Goal: Task Accomplishment & Management: Complete application form

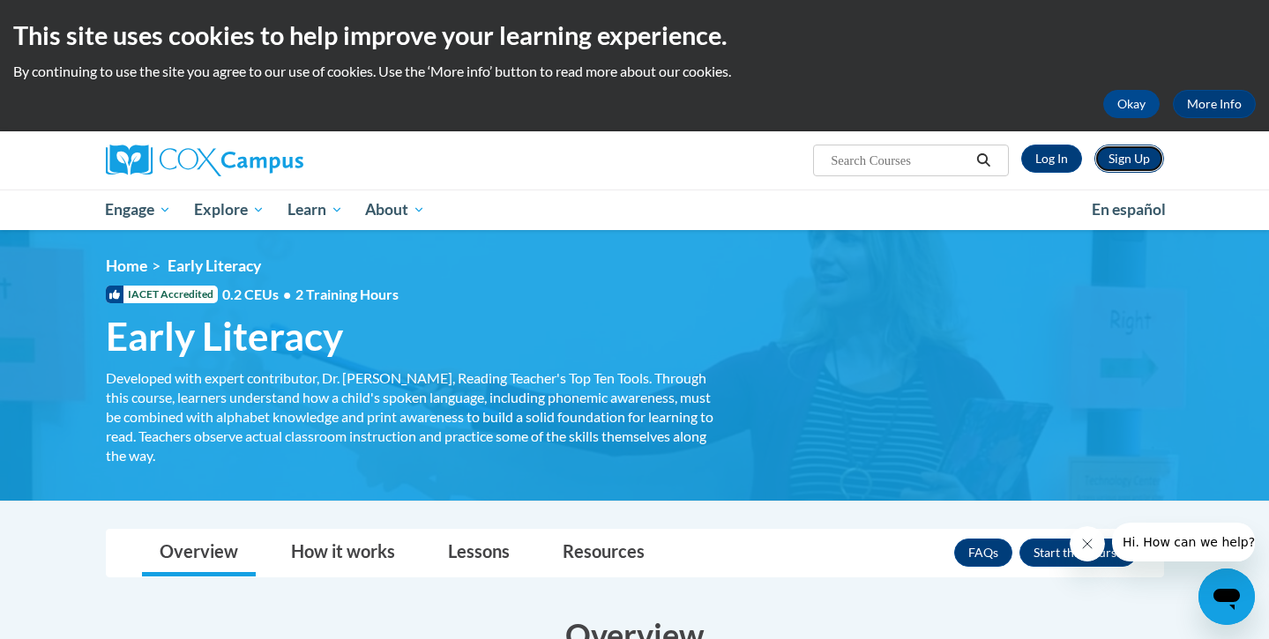
click at [1117, 153] on link "Sign Up" at bounding box center [1130, 159] width 70 height 28
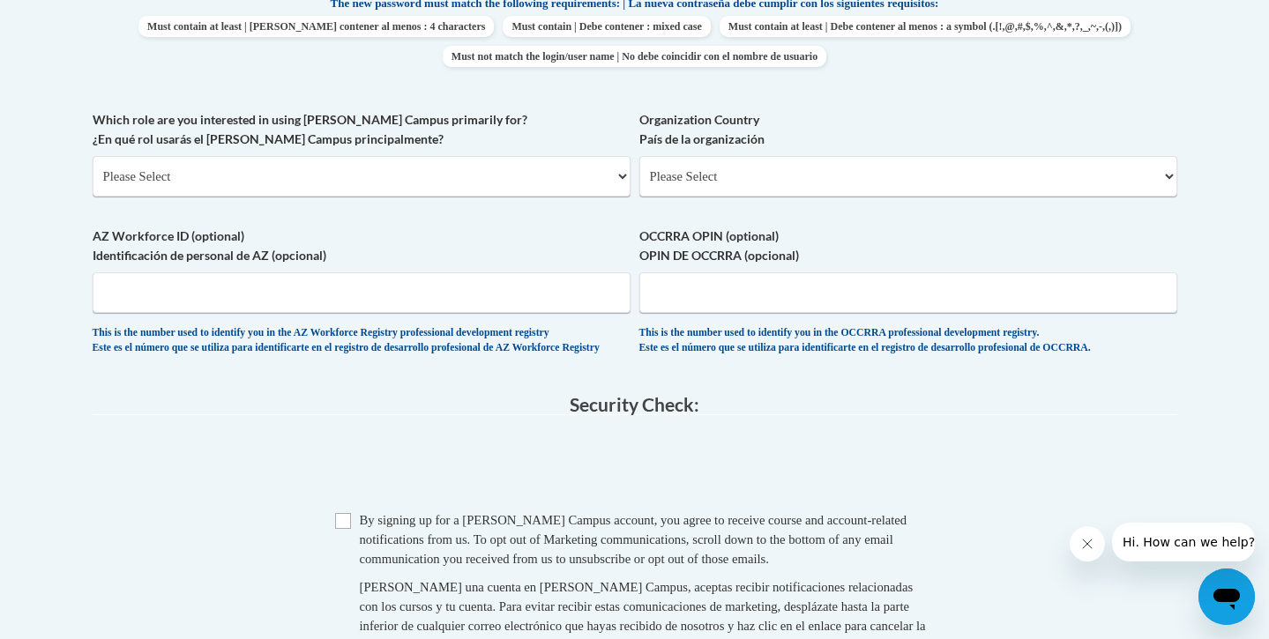
scroll to position [972, 0]
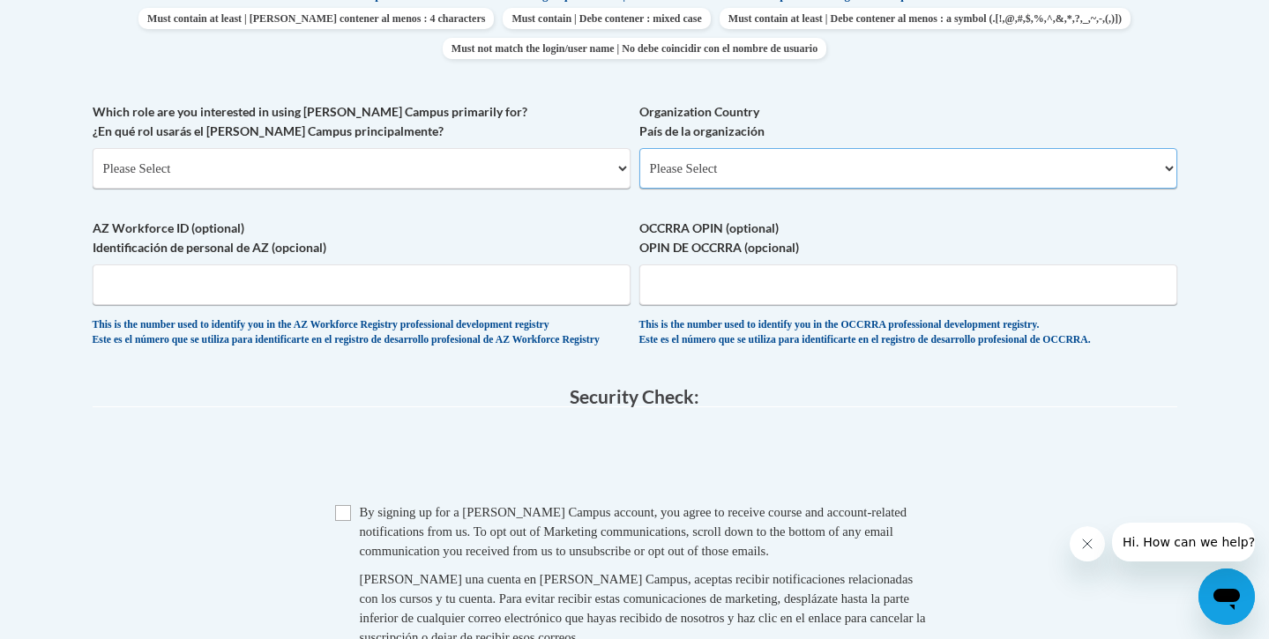
click at [743, 163] on select "Please Select [GEOGRAPHIC_DATA] | [GEOGRAPHIC_DATA] Outside of [GEOGRAPHIC_DATA…" at bounding box center [908, 168] width 538 height 41
select select "ad49bcad-a171-4b2e-b99c-48b446064914"
click at [639, 148] on select "Please Select [GEOGRAPHIC_DATA] | [GEOGRAPHIC_DATA] Outside of [GEOGRAPHIC_DATA…" at bounding box center [908, 168] width 538 height 41
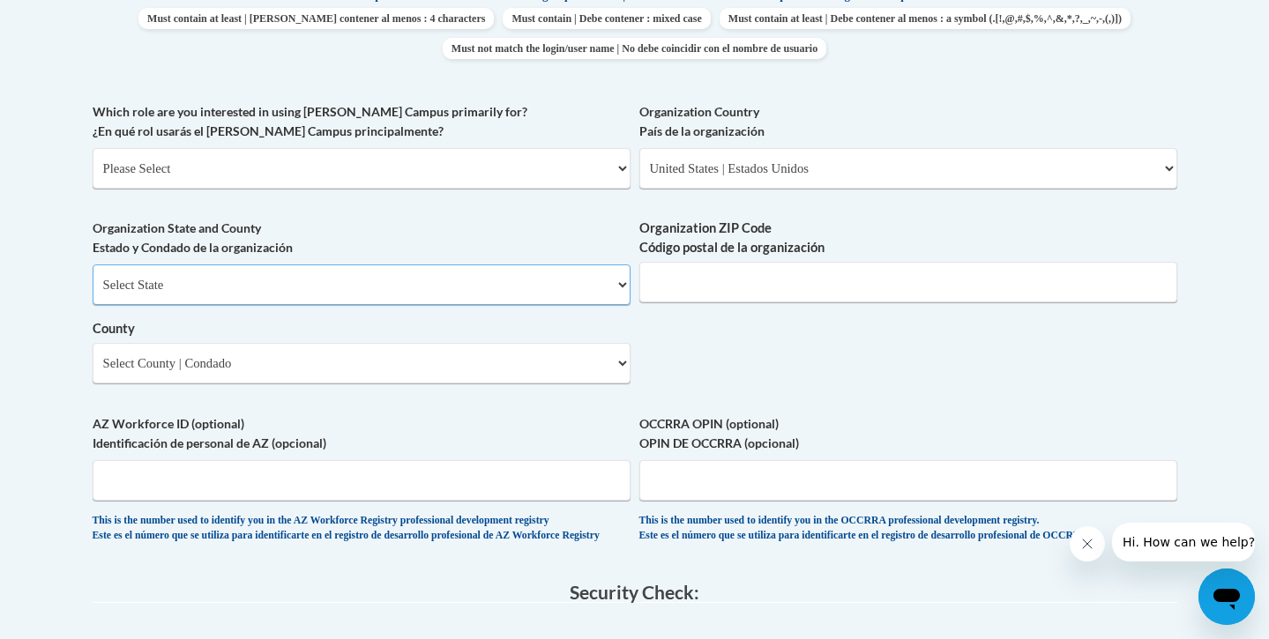
click at [599, 285] on select "Select State [US_STATE] [US_STATE] [US_STATE] [US_STATE] [US_STATE] [US_STATE] …" at bounding box center [362, 285] width 538 height 41
select select "[US_STATE]"
click at [93, 265] on select "Select State [US_STATE] [US_STATE] [US_STATE] [US_STATE] [US_STATE] [US_STATE] …" at bounding box center [362, 285] width 538 height 41
click at [571, 362] on select "Select County Appling [PERSON_NAME] [PERSON_NAME] [PERSON_NAME] [PERSON_NAME] B…" at bounding box center [362, 363] width 538 height 41
select select "[PERSON_NAME]"
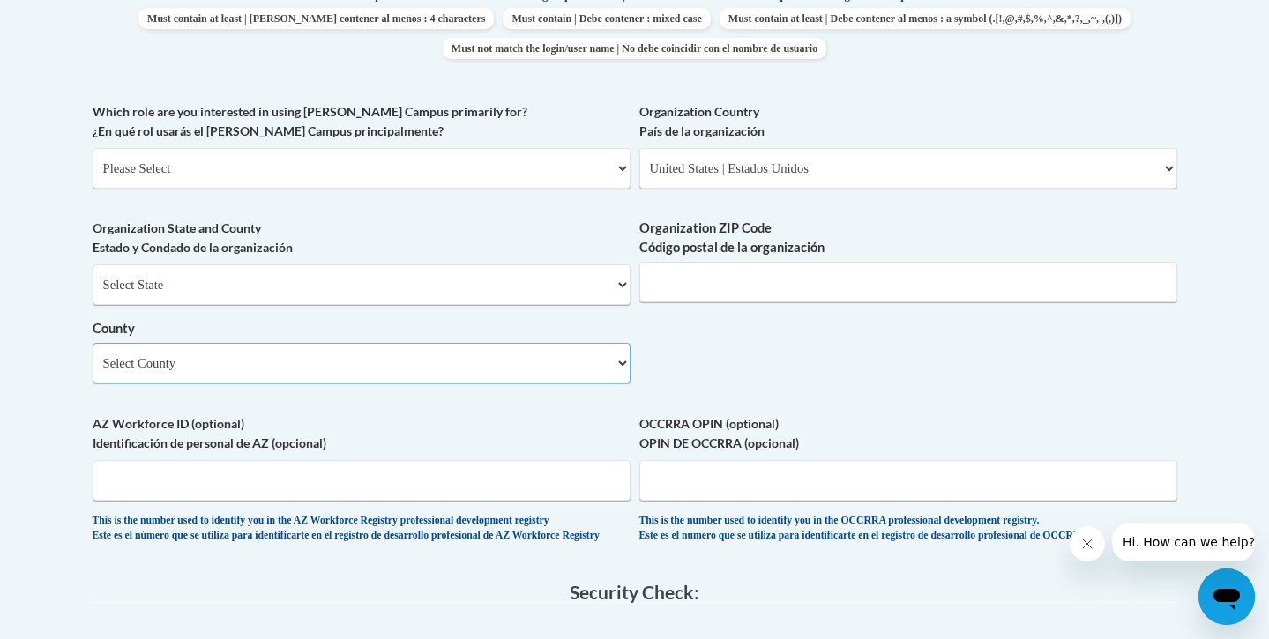
click at [93, 343] on select "Select County Appling [PERSON_NAME] [PERSON_NAME] [PERSON_NAME] [PERSON_NAME] B…" at bounding box center [362, 363] width 538 height 41
click at [732, 292] on input "Organization ZIP Code Código postal de la organización" at bounding box center [908, 282] width 538 height 41
click at [669, 373] on div "What is your first name? ¿Cuál es tu nombre? What is your last name? ¿Cuál es t…" at bounding box center [635, 61] width 1085 height 1000
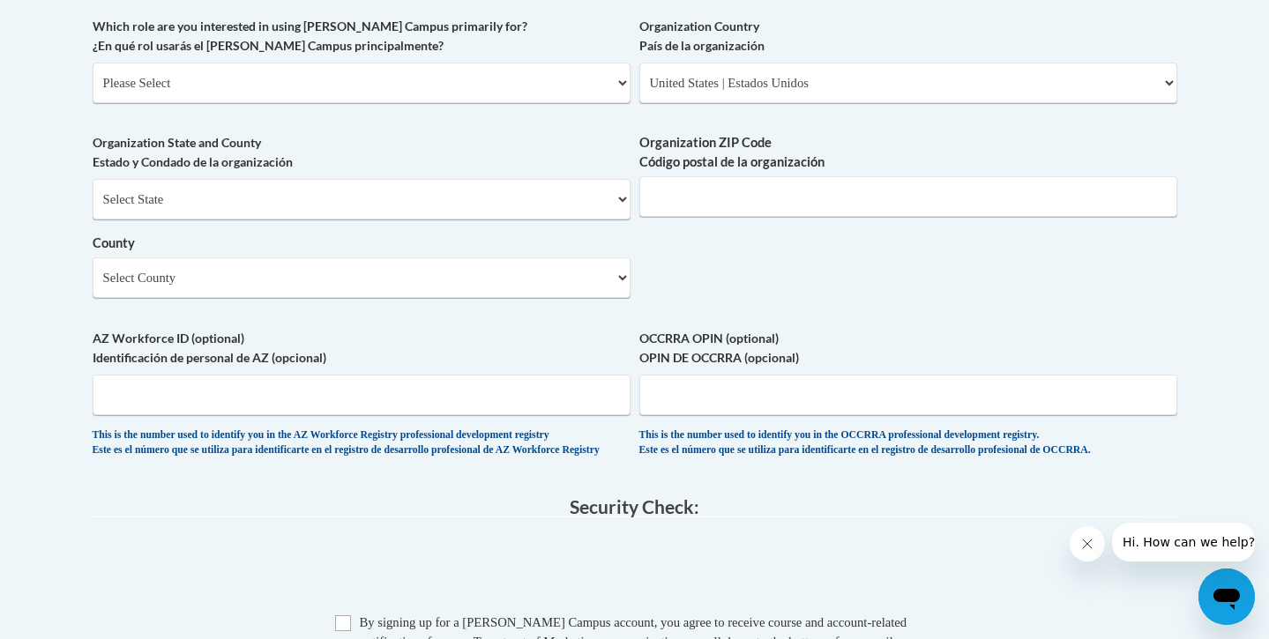
scroll to position [1349, 0]
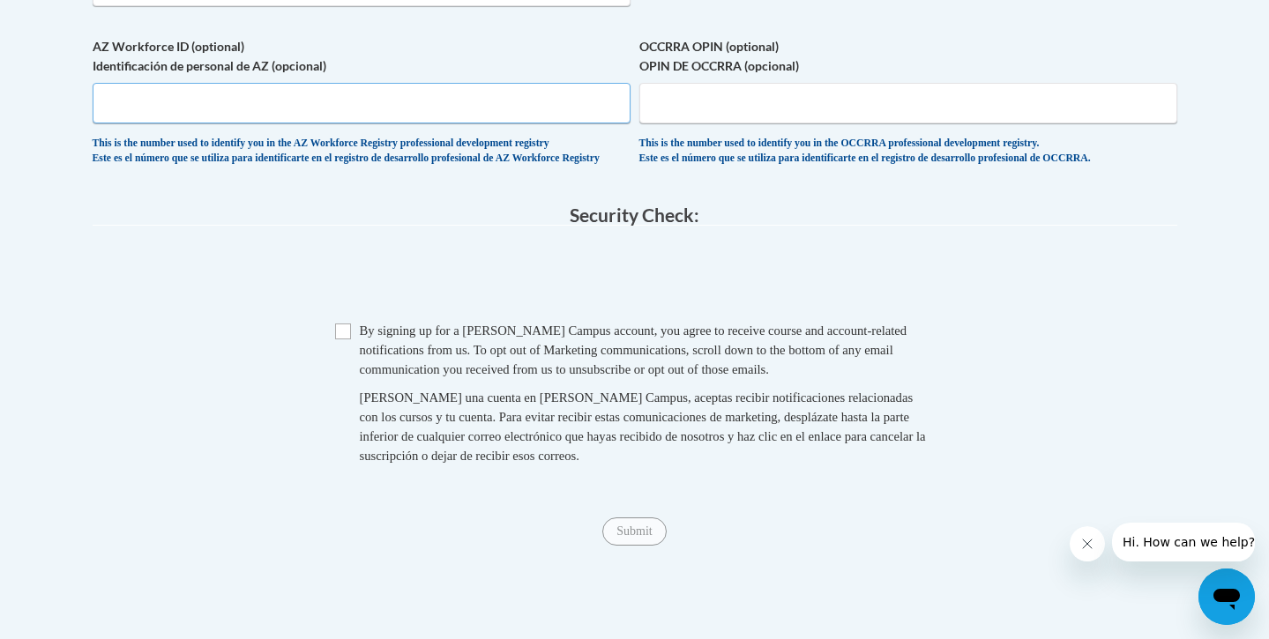
click at [563, 117] on input "AZ Workforce ID (optional) Identificación de personal de AZ (opcional)" at bounding box center [362, 103] width 538 height 41
